Goal: Task Accomplishment & Management: Use online tool/utility

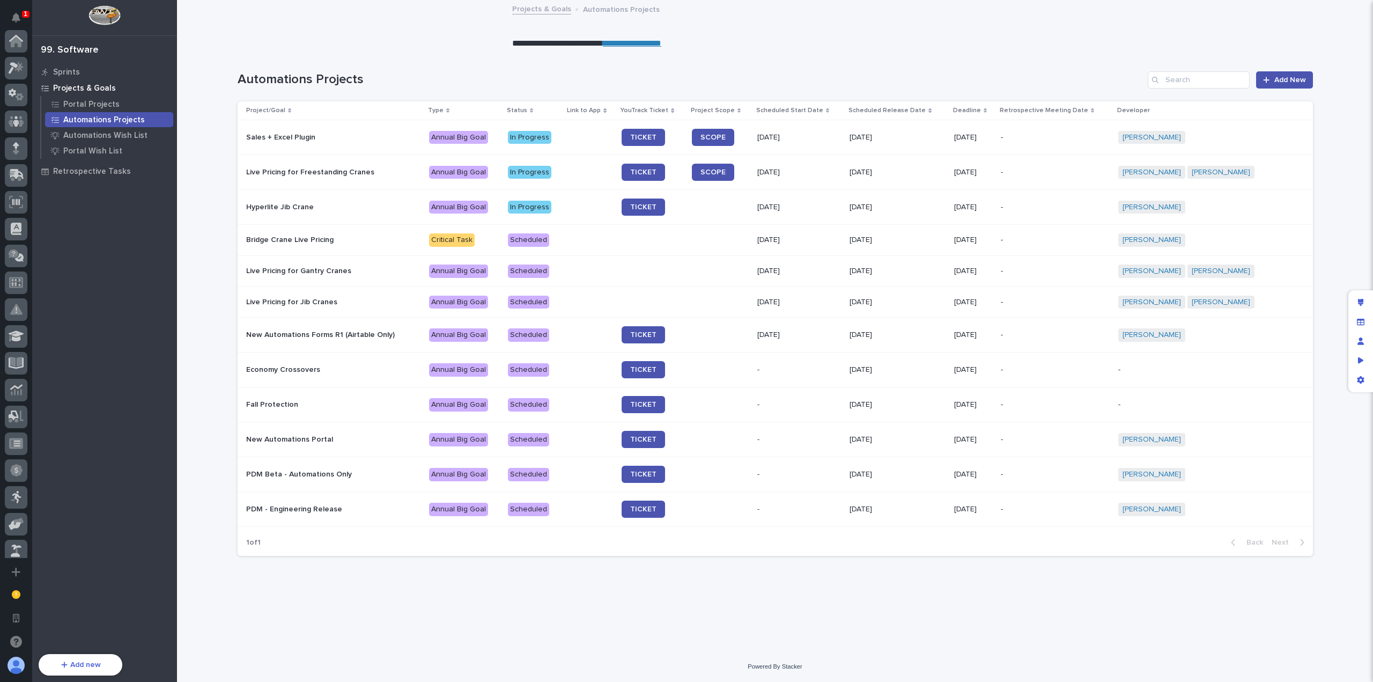
scroll to position [384, 0]
click at [116, 105] on div "Portal Projects" at bounding box center [109, 104] width 128 height 15
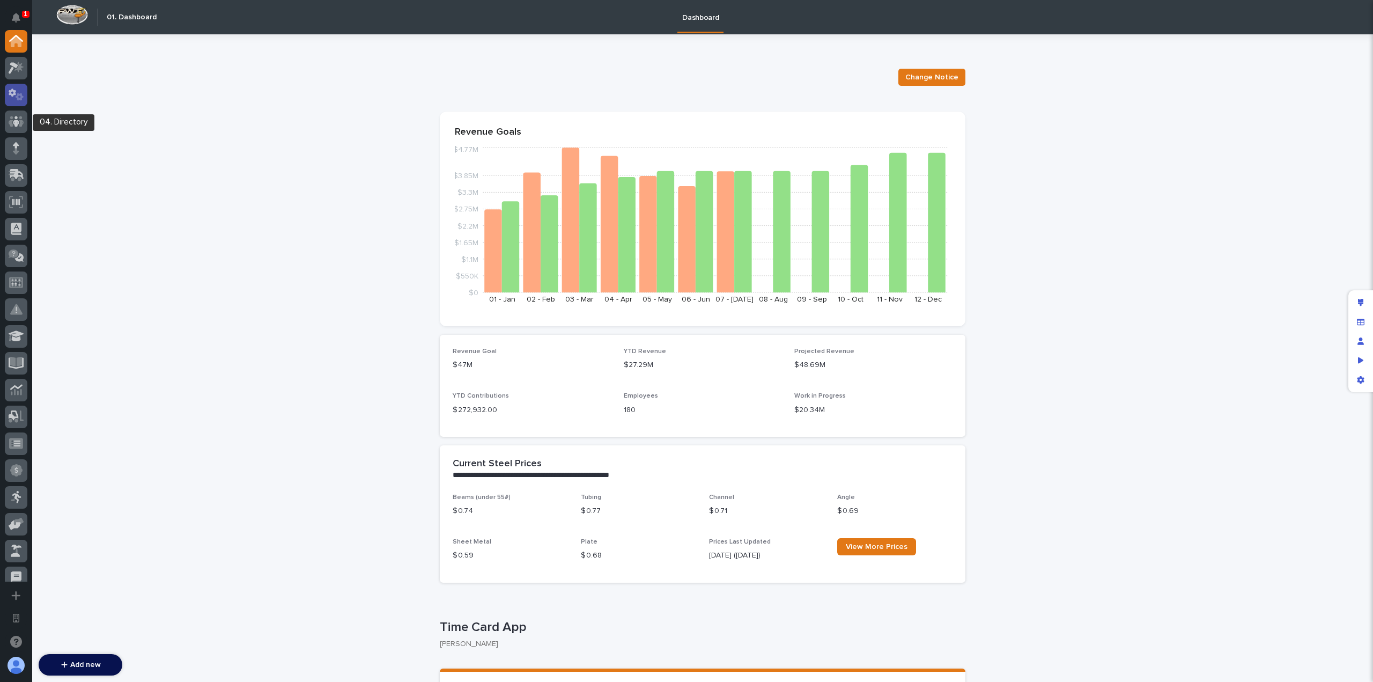
click at [19, 94] on icon at bounding box center [20, 97] width 8 height 8
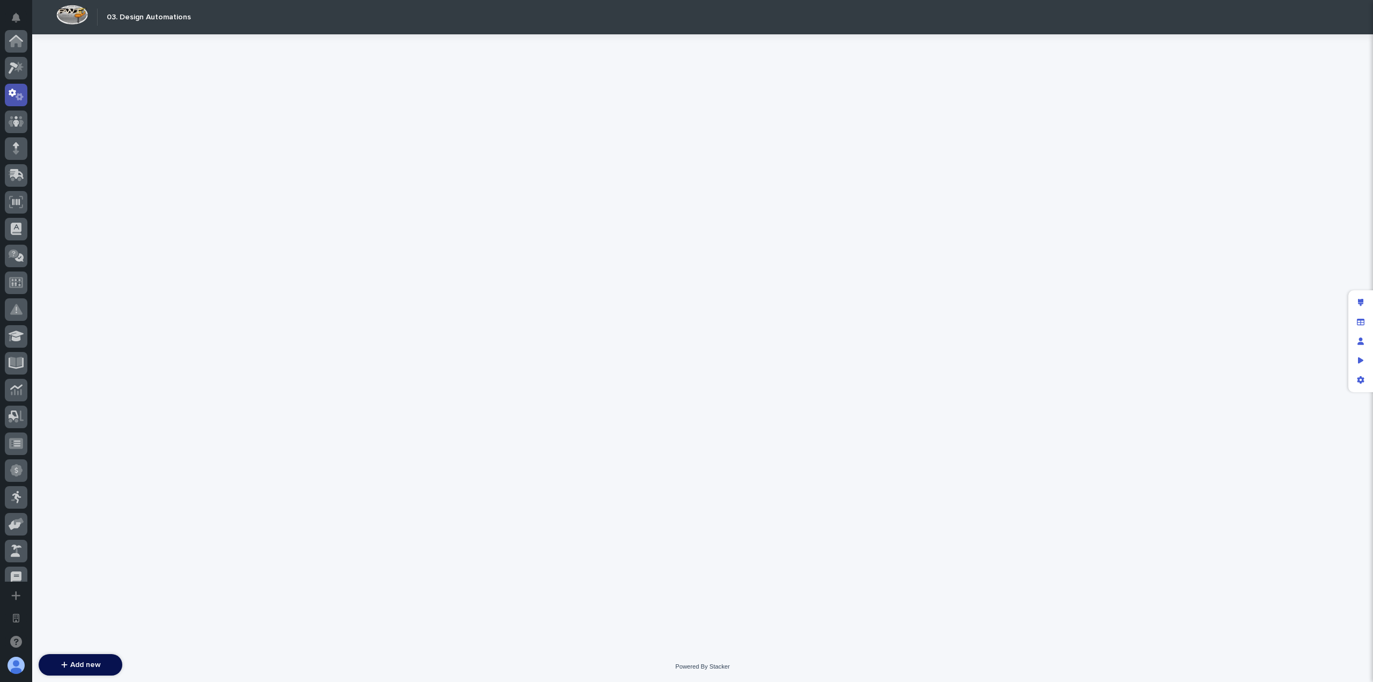
scroll to position [54, 0]
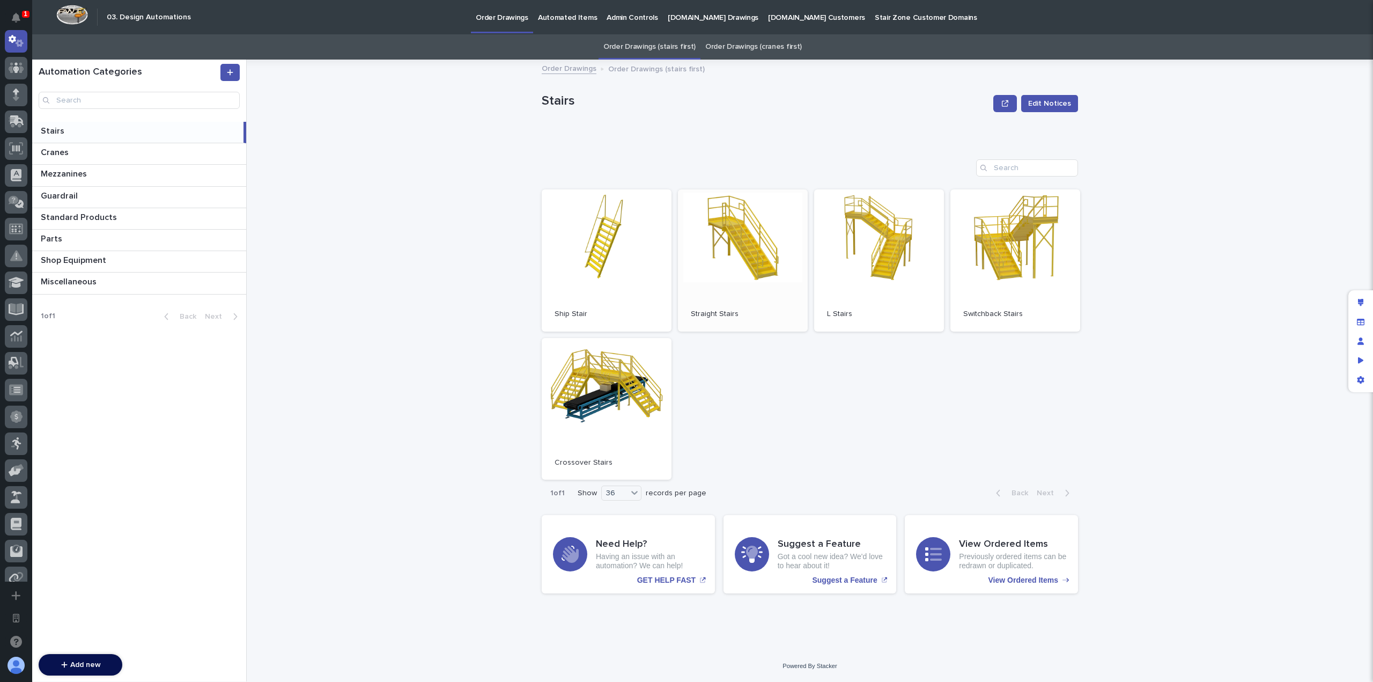
click at [720, 241] on link "Open" at bounding box center [743, 260] width 130 height 142
click at [387, 143] on div "Order Drawings Order Drawings (stairs first) Stairs Edit Notices Stairs Edit No…" at bounding box center [817, 371] width 1114 height 622
